Goal: Navigation & Orientation: Find specific page/section

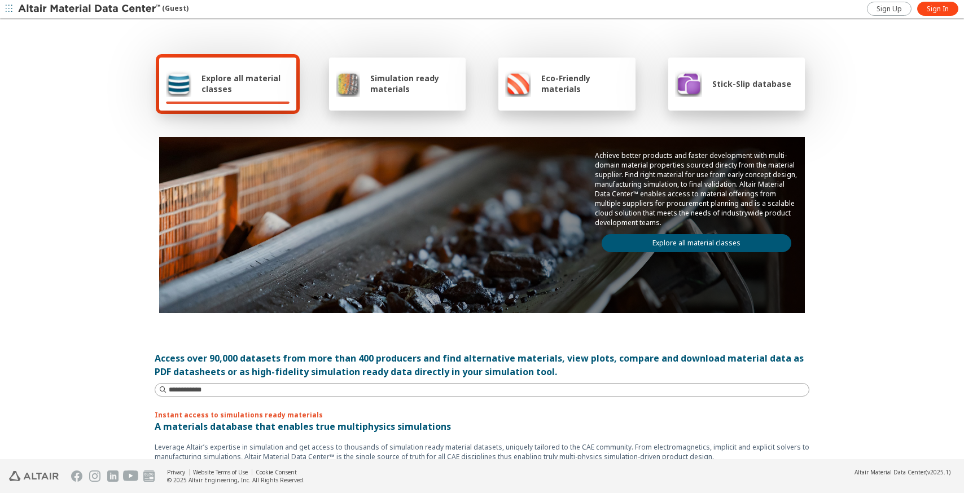
click at [81, 11] on img at bounding box center [90, 8] width 144 height 11
click at [905, 12] on link "Sign Up" at bounding box center [889, 9] width 45 height 14
click at [14, 10] on span "button" at bounding box center [8, 9] width 11 height 18
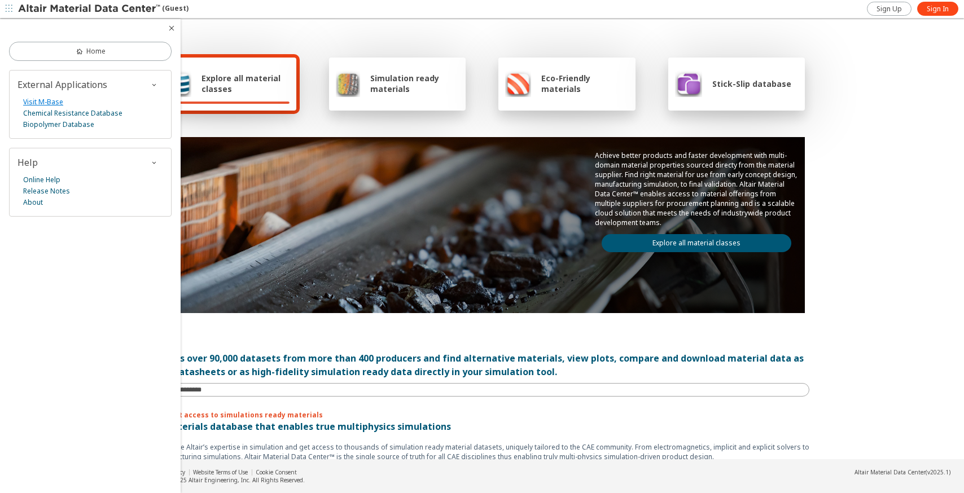
click at [43, 102] on link "Visit M-Base" at bounding box center [43, 102] width 40 height 11
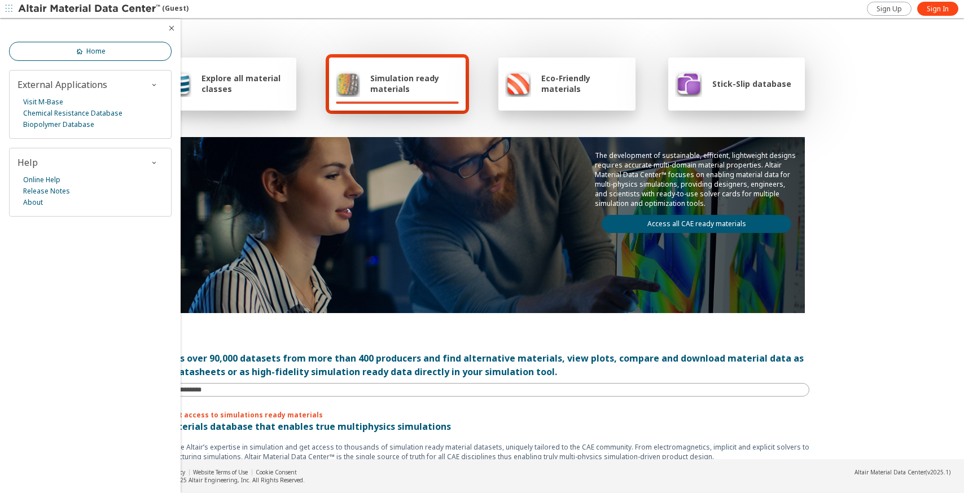
click at [67, 49] on link "Home" at bounding box center [90, 51] width 163 height 19
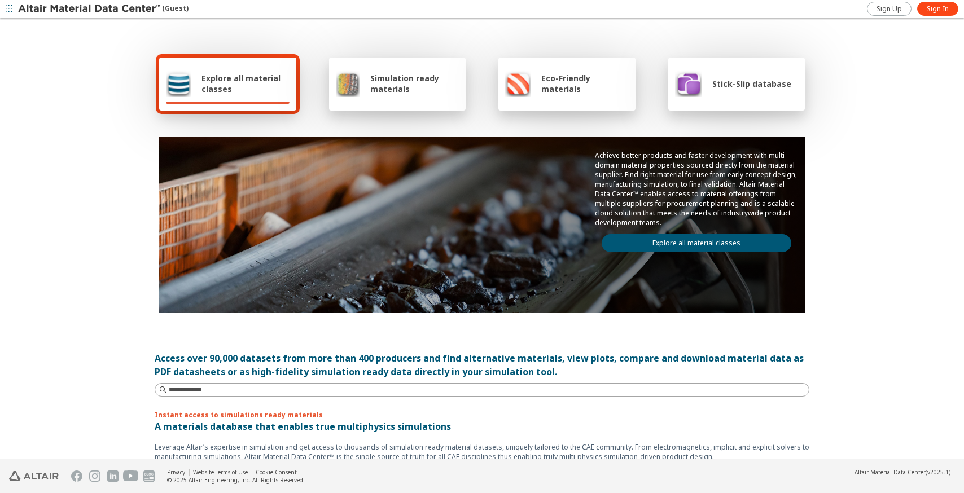
click at [692, 242] on link "Explore all material classes" at bounding box center [697, 243] width 190 height 18
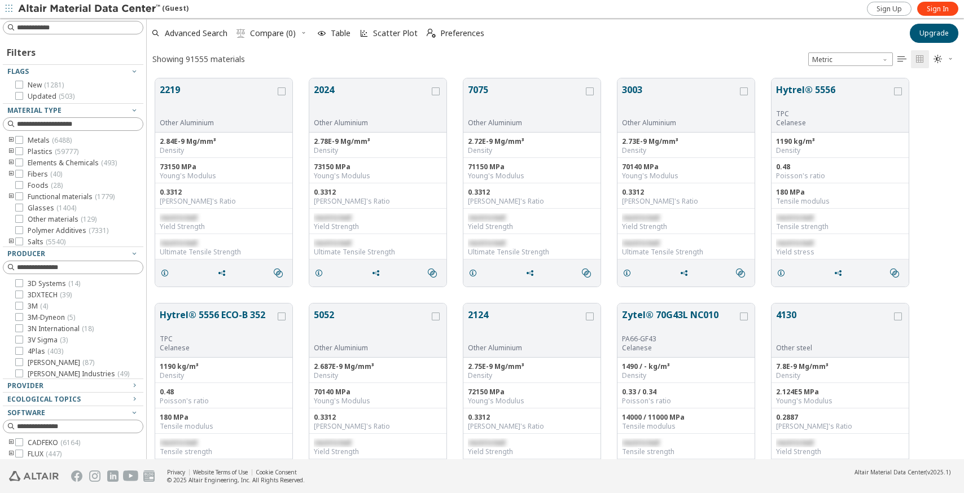
scroll to position [1, 1]
click at [933, 38] on button "Upgrade" at bounding box center [934, 33] width 49 height 19
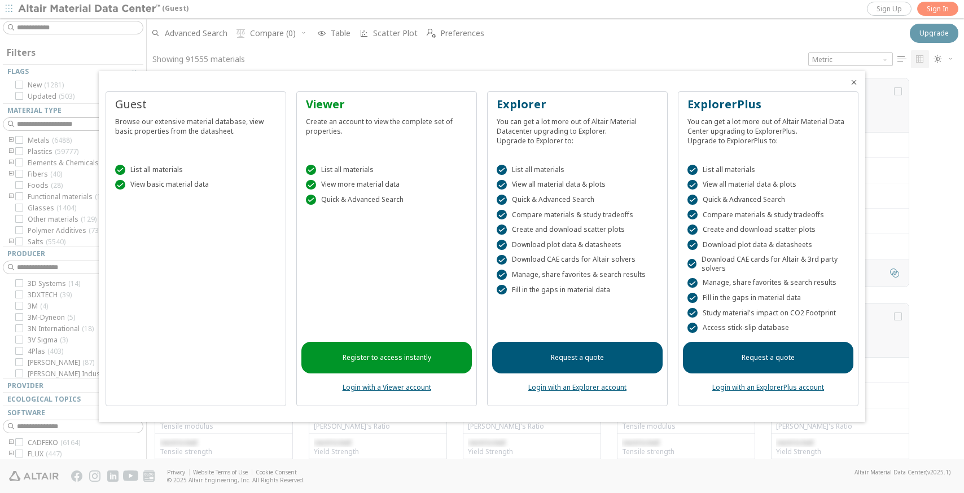
click at [674, 5] on div at bounding box center [482, 246] width 964 height 493
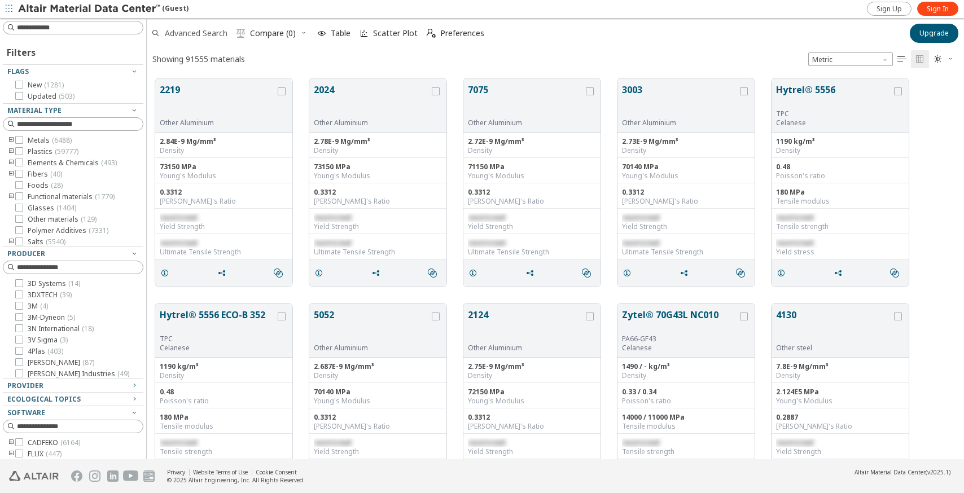
click at [200, 32] on span "Advanced Search" at bounding box center [196, 33] width 63 height 8
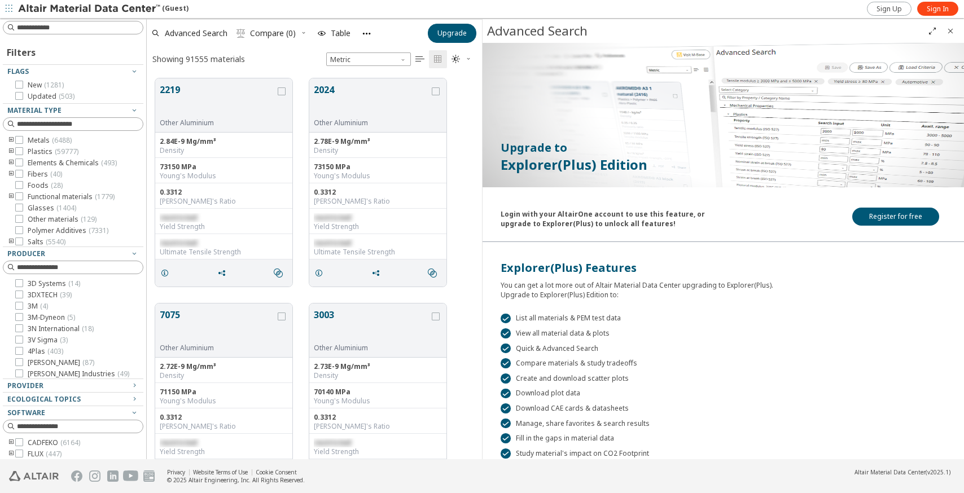
click at [947, 31] on icon "Close" at bounding box center [950, 31] width 9 height 9
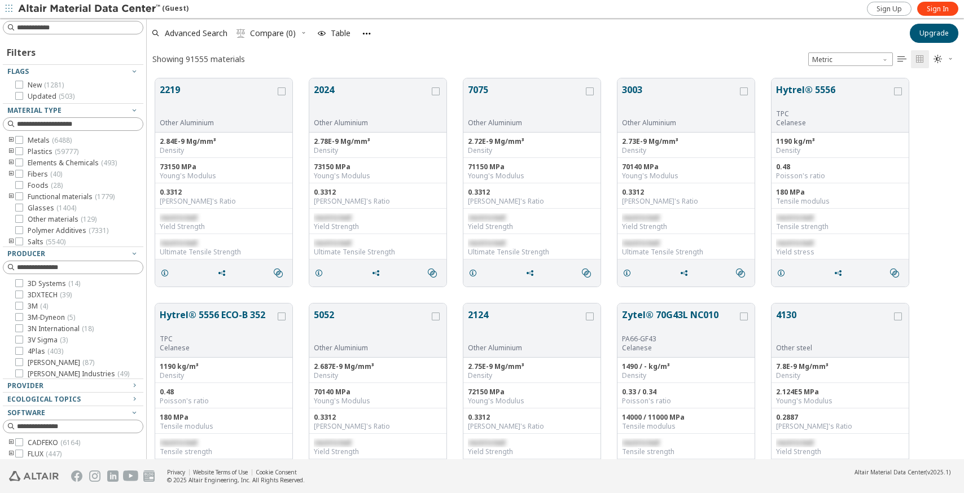
scroll to position [390, 818]
click at [933, 29] on span "Upgrade" at bounding box center [934, 33] width 29 height 9
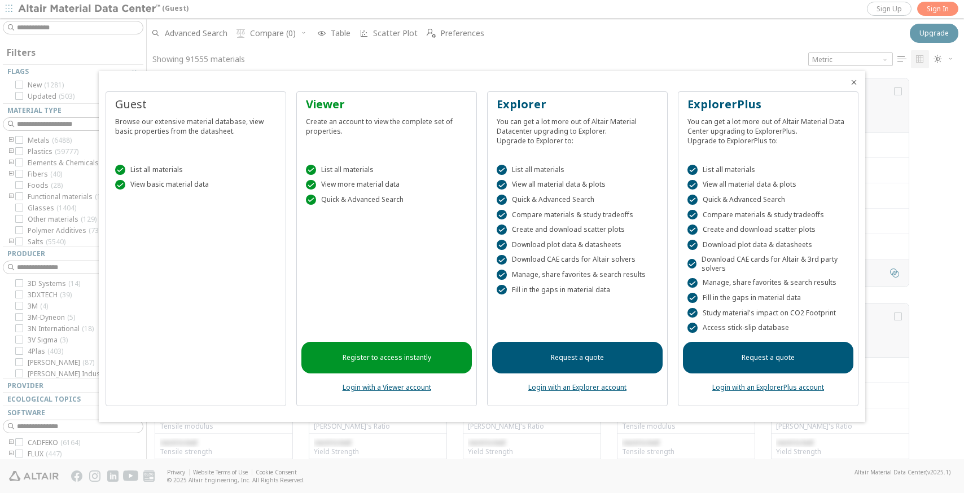
click at [920, 262] on div at bounding box center [482, 246] width 964 height 493
